Goal: Check status

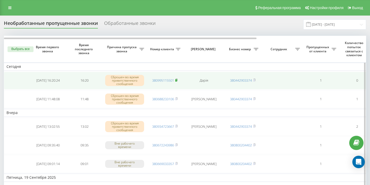
click at [177, 80] on rect at bounding box center [176, 80] width 2 height 2
